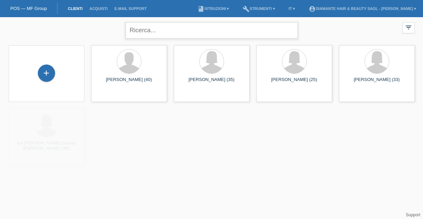
click at [165, 33] on input "text" at bounding box center [212, 30] width 172 height 16
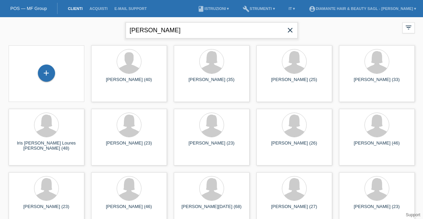
type input "marra"
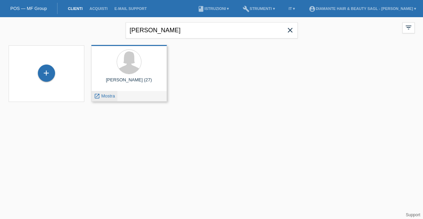
click at [108, 96] on span "Mostra" at bounding box center [108, 96] width 14 height 5
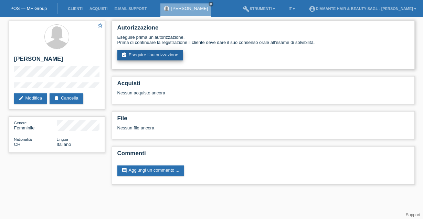
click at [135, 56] on link "assignment_turned_in Eseguire l’autorizzazione" at bounding box center [150, 55] width 66 height 10
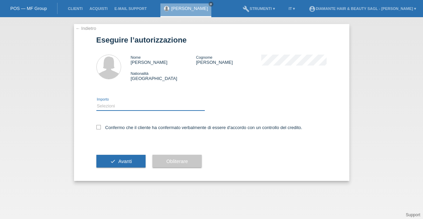
click at [117, 106] on select "Selezioni CHF 1.00 - CHF 499.00 CHF 500.00 - CHF 1'749.00 CHF 1'750.00 - CHF 3'…" at bounding box center [150, 106] width 108 height 8
select select "2"
click at [97, 128] on icon at bounding box center [98, 127] width 4 height 4
click at [97, 128] on input "Confermo che il cliente ha confermato verbalmente di essere d'accordo con un co…" at bounding box center [98, 127] width 4 height 4
checkbox input "true"
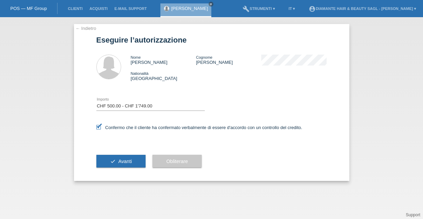
click at [114, 164] on icon "check" at bounding box center [113, 162] width 6 height 6
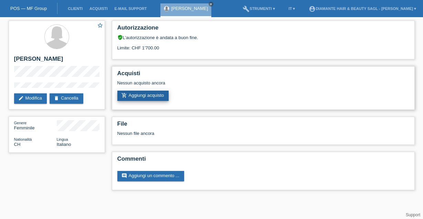
click at [145, 98] on link "add_shopping_cart Aggiungi acquisto" at bounding box center [143, 96] width 52 height 10
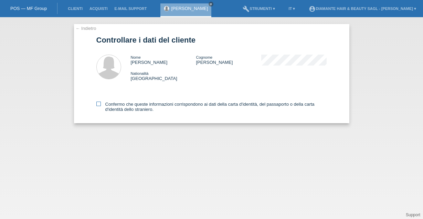
click at [99, 103] on icon at bounding box center [98, 104] width 4 height 4
click at [99, 103] on input "Confermo che queste informazioni corrispondono ai dati della carta d'identità, …" at bounding box center [98, 104] width 4 height 4
checkbox input "true"
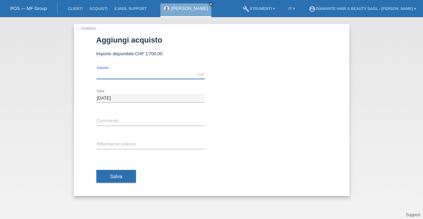
click at [158, 77] on input "text" at bounding box center [150, 74] width 108 height 9
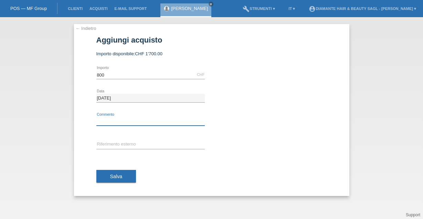
type input "800.00"
click at [120, 121] on input "text" at bounding box center [150, 121] width 108 height 9
type input "corso extension"
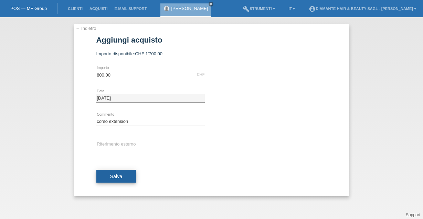
click at [111, 176] on span "Salva" at bounding box center [116, 177] width 12 height 6
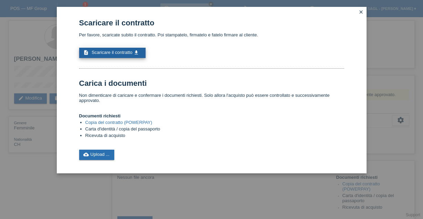
click at [132, 54] on span "Scaricare il contratto" at bounding box center [111, 52] width 41 height 5
click at [361, 12] on icon "close" at bounding box center [361, 12] width 6 height 6
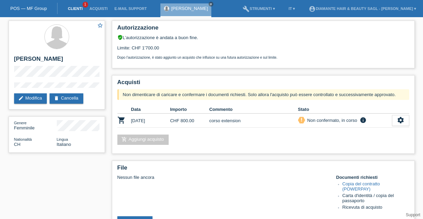
click at [68, 11] on link "Clienti" at bounding box center [75, 9] width 22 height 4
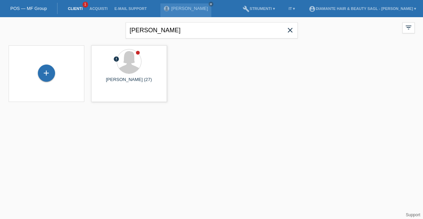
click at [290, 30] on icon "close" at bounding box center [290, 30] width 8 height 8
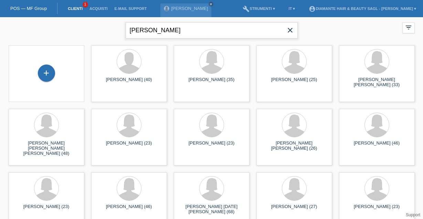
type input "pardi"
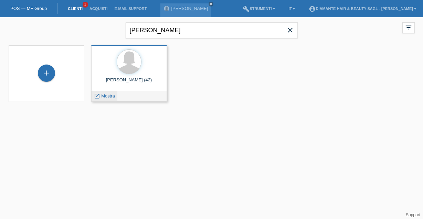
click at [106, 99] on span "Mostra" at bounding box center [108, 96] width 14 height 5
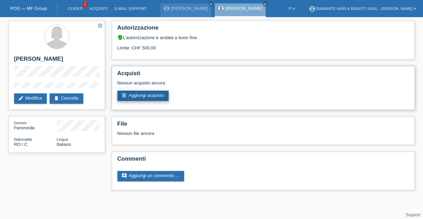
click at [138, 99] on link "add_shopping_cart Aggiungi acquisto" at bounding box center [143, 96] width 52 height 10
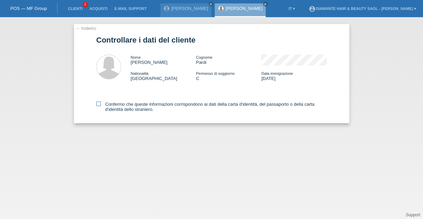
click at [99, 104] on icon at bounding box center [98, 104] width 4 height 4
click at [99, 104] on input "Confermo che queste informazioni corrispondono ai dati della carta d'identità, …" at bounding box center [98, 104] width 4 height 4
checkbox input "true"
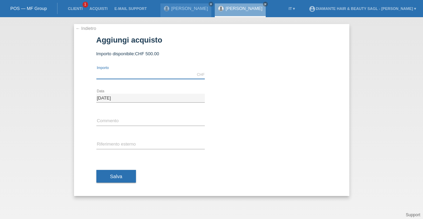
click at [160, 73] on input "text" at bounding box center [150, 74] width 108 height 9
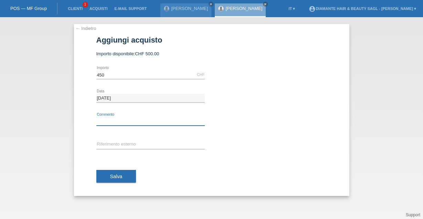
type input "450.00"
click at [110, 123] on input "text" at bounding box center [150, 121] width 108 height 9
type input "extension"
click at [339, 86] on div "← Indietro Aggiungi acquisto Importo disponibile: CHF 500.00 450.00 error" at bounding box center [211, 110] width 275 height 172
click at [121, 177] on span "Salva" at bounding box center [116, 177] width 12 height 6
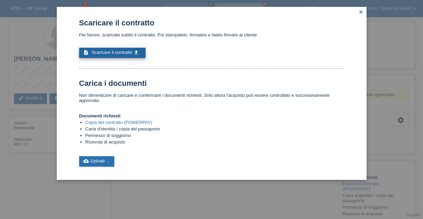
click at [133, 52] on link "description Scaricare il contratto get_app" at bounding box center [112, 53] width 67 height 10
